Goal: Find specific page/section: Find specific page/section

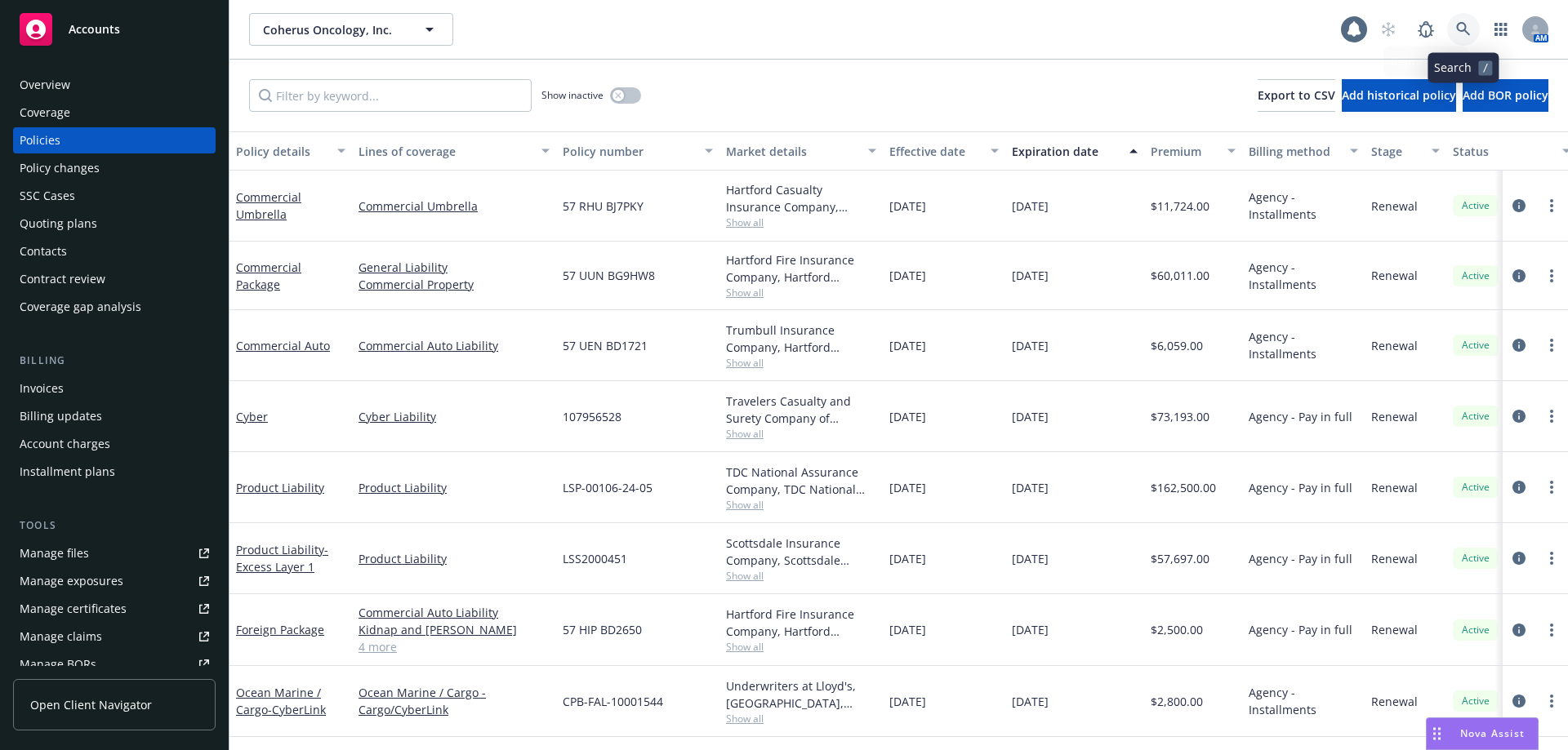
click at [1463, 30] on icon at bounding box center [1463, 30] width 14 height 14
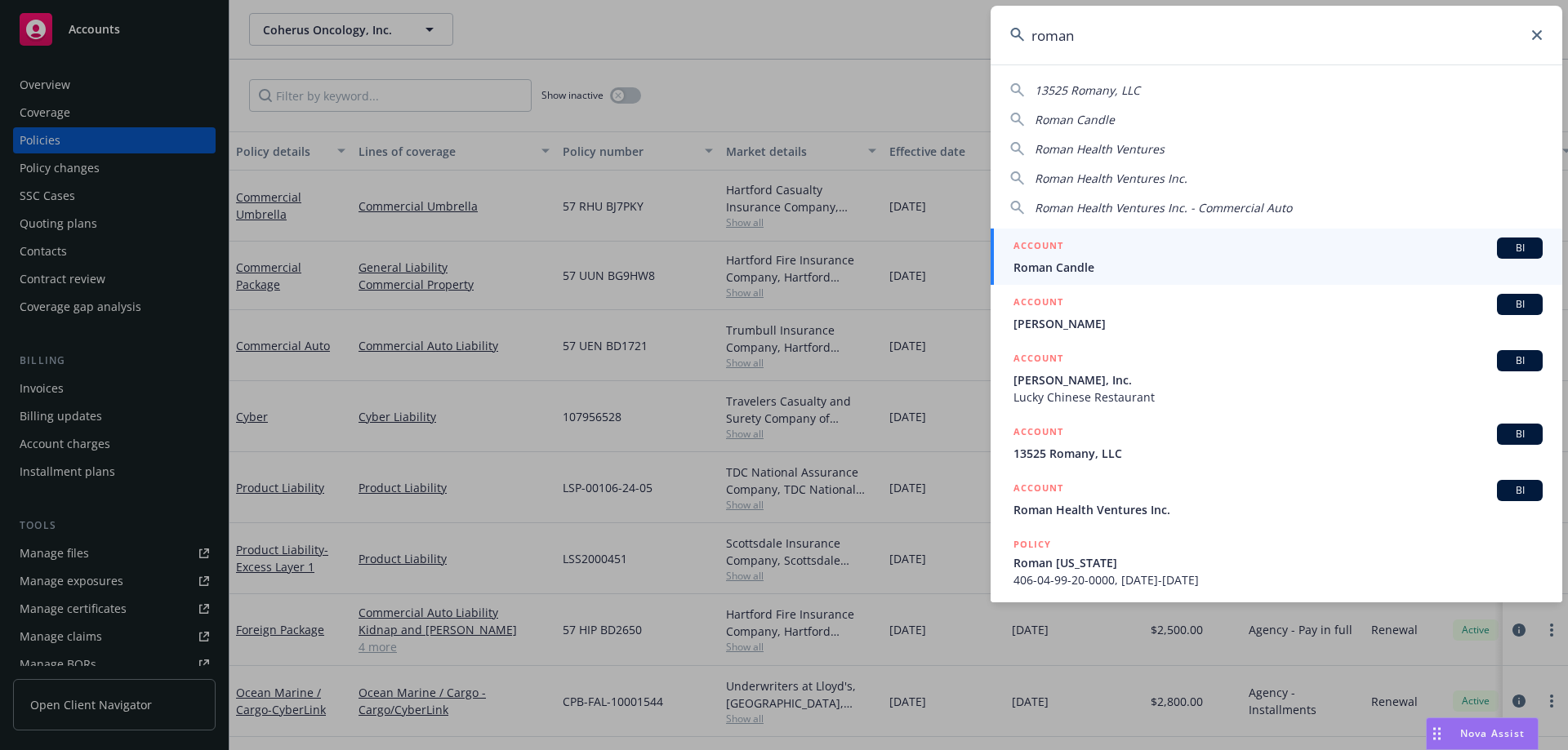
click at [1127, 151] on span "Roman Health Ventures" at bounding box center [1099, 148] width 130 height 15
type input "Roman Health Ventures"
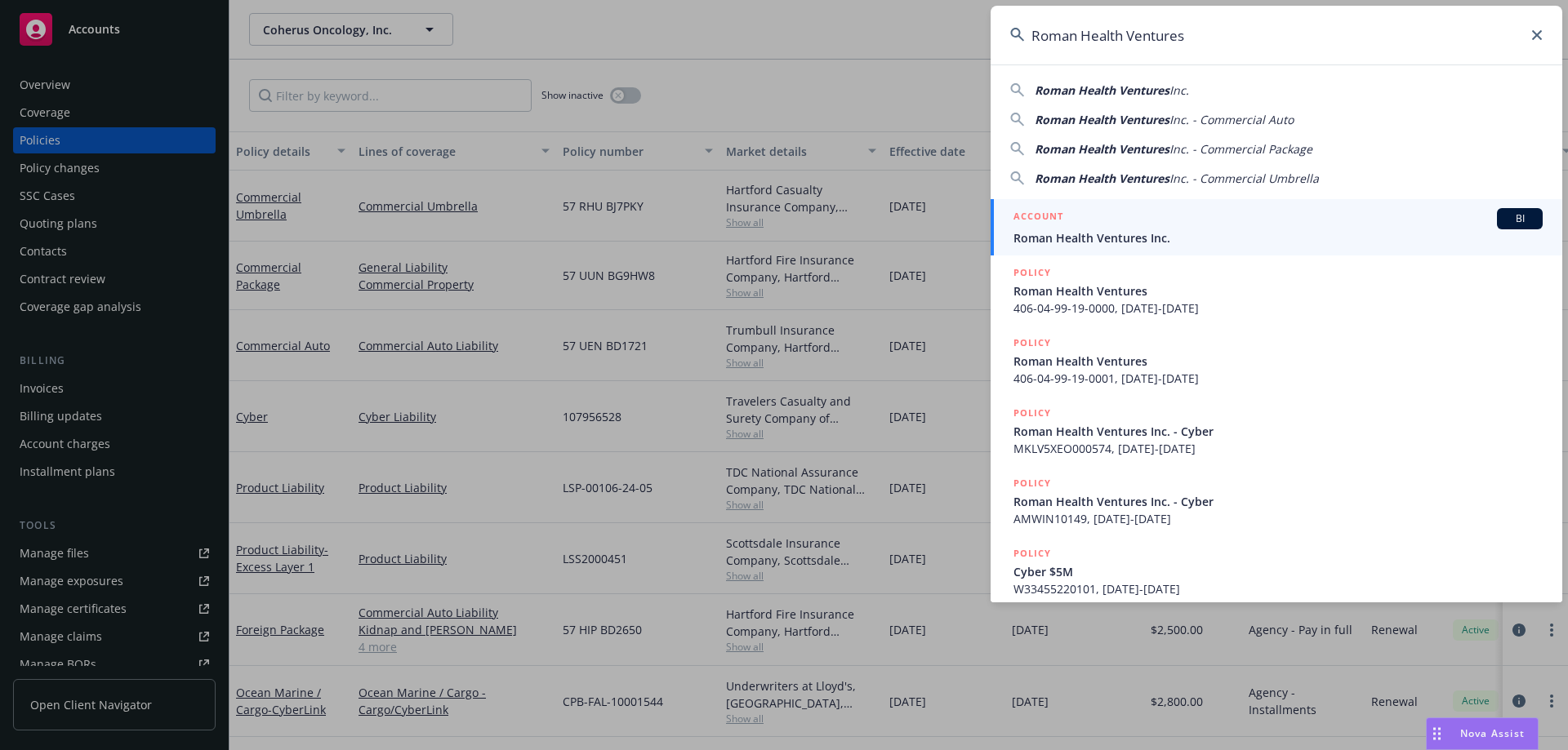
click at [1119, 229] on div "ACCOUNT BI" at bounding box center [1277, 219] width 529 height 22
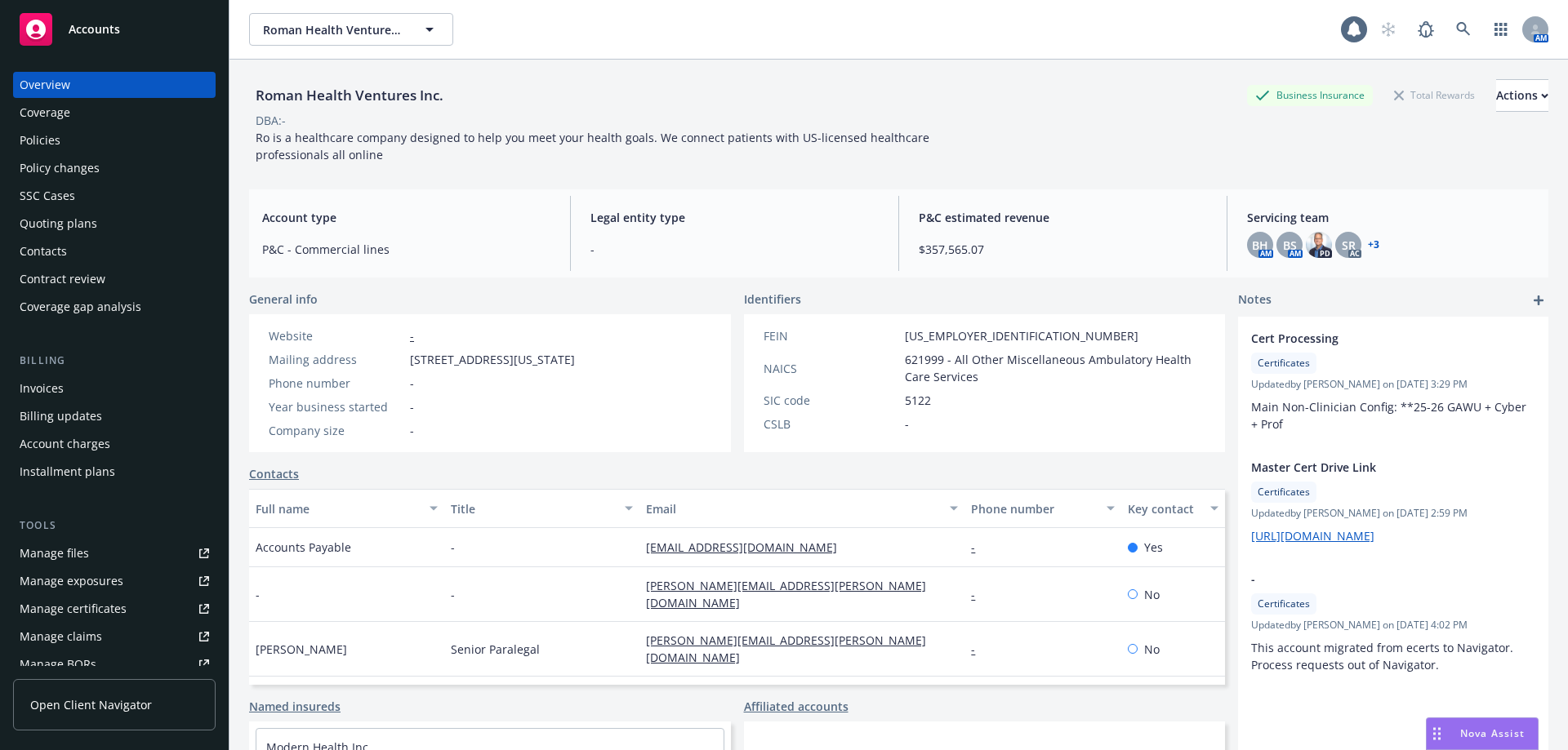
click at [92, 131] on div "Policies" at bounding box center [114, 140] width 189 height 26
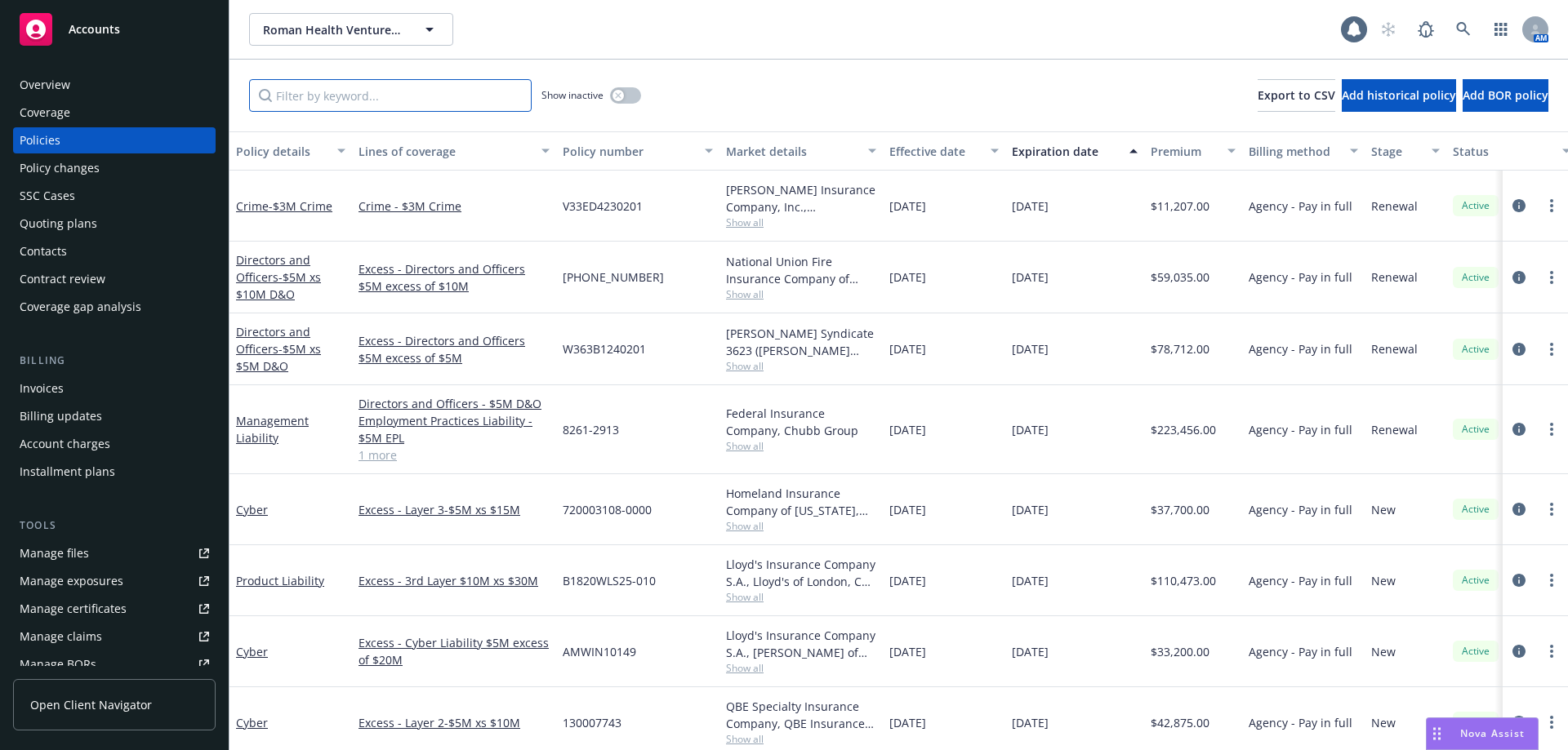
click at [298, 96] on input "Filter by keyword..." at bounding box center [390, 95] width 283 height 32
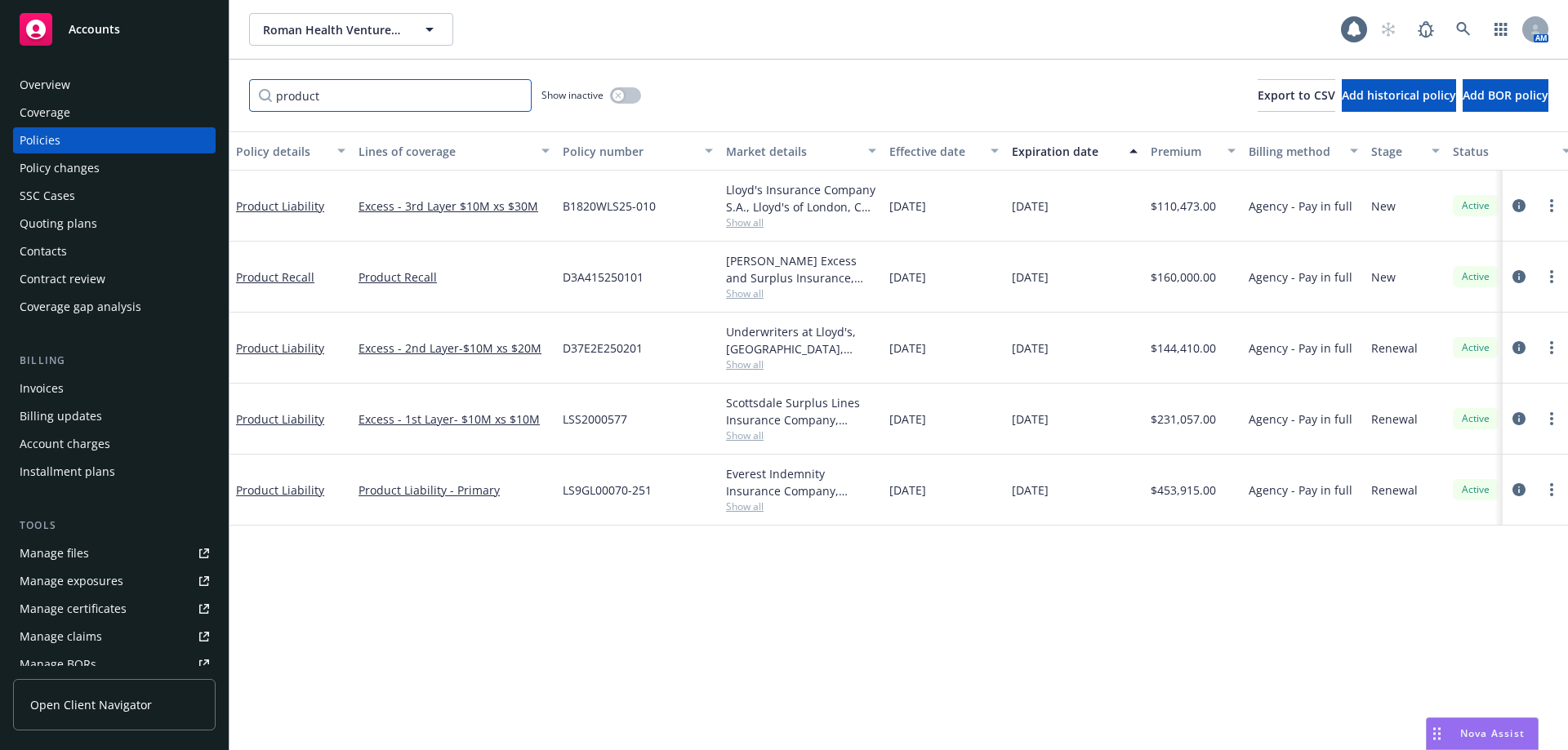
type input "product"
click at [731, 507] on span "Show all" at bounding box center [801, 506] width 150 height 13
click at [752, 440] on span "Show all" at bounding box center [801, 435] width 150 height 13
click at [751, 362] on span "Show all" at bounding box center [801, 363] width 150 height 13
click at [597, 599] on div "Policy details Lines of coverage Policy number Market details Effective date Ex…" at bounding box center [898, 440] width 1338 height 619
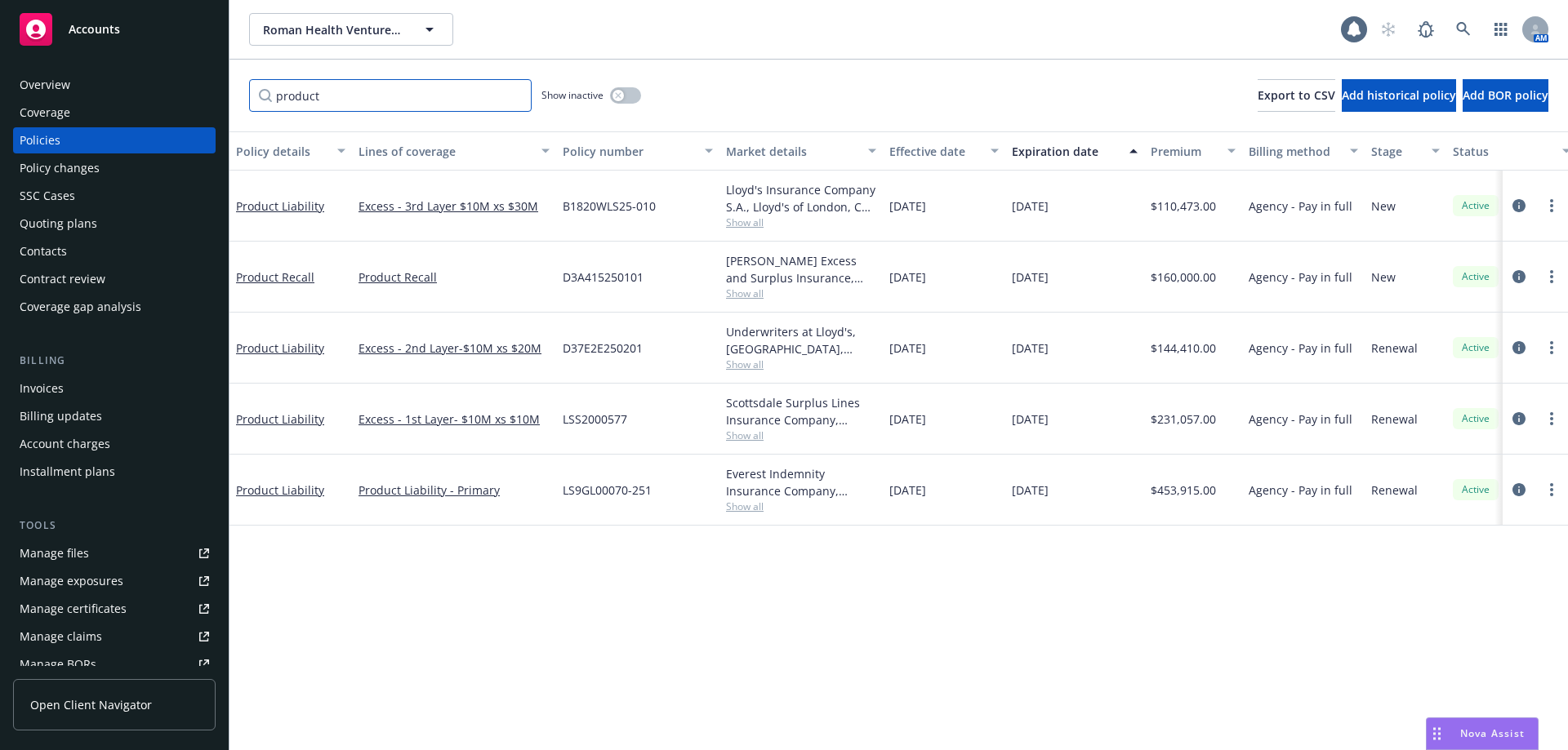
drag, startPoint x: 357, startPoint y: 95, endPoint x: 218, endPoint y: 102, distance: 139.2
click at [218, 102] on div "Accounts Overview Coverage Policies Policy changes SSC Cases Quoting plans Cont…" at bounding box center [784, 375] width 1568 height 750
click at [1460, 31] on icon at bounding box center [1463, 30] width 14 height 14
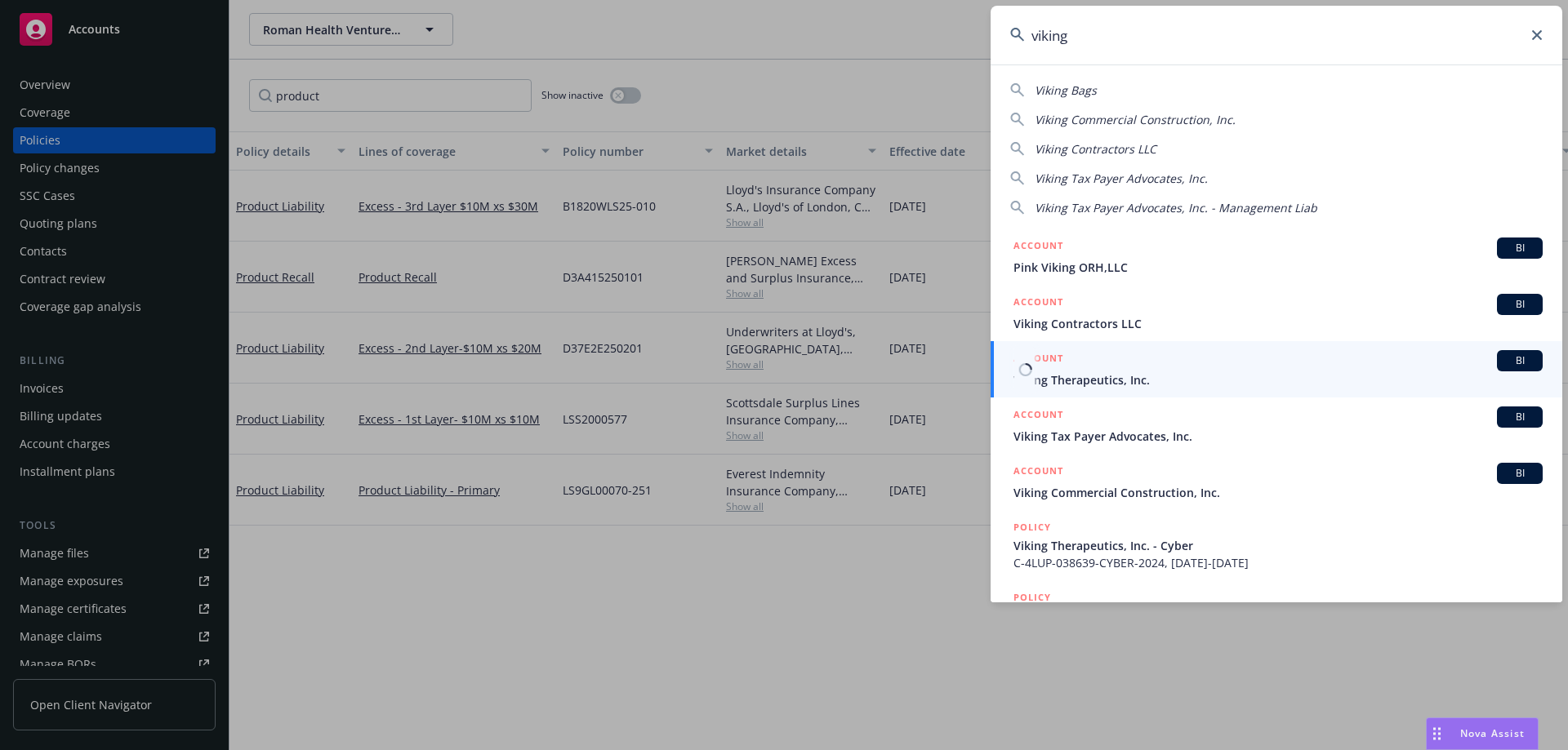
type input "viking"
click at [1097, 375] on span "Viking Therapeutics, Inc." at bounding box center [1277, 379] width 529 height 17
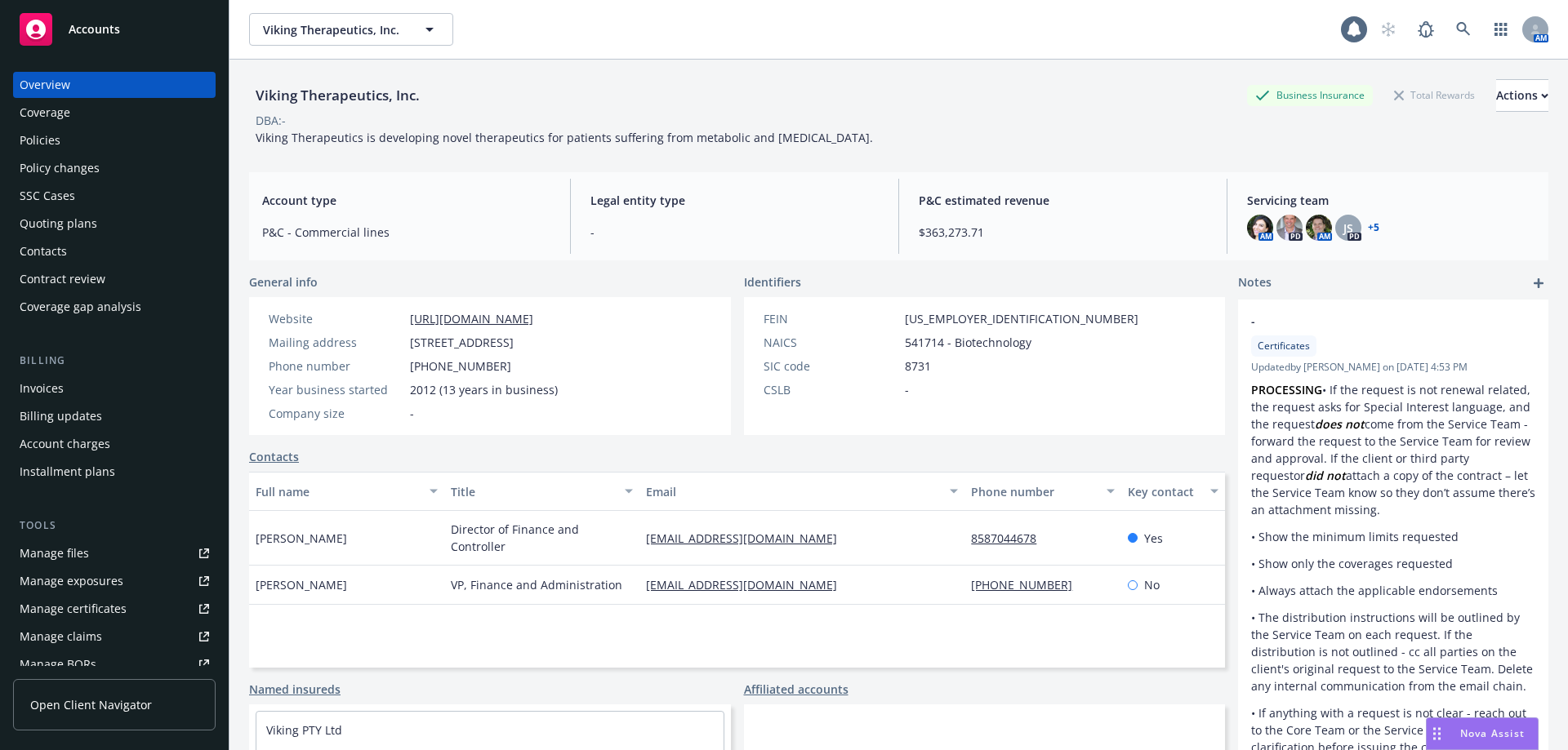
click at [105, 133] on div "Policies" at bounding box center [114, 140] width 189 height 26
